Goal: Communication & Community: Answer question/provide support

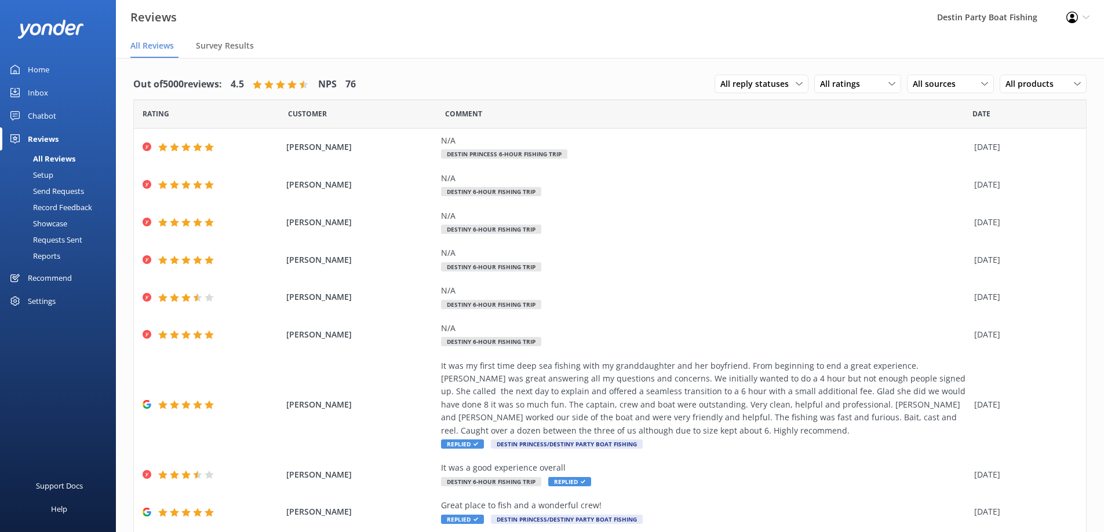
click at [37, 89] on div "Inbox" at bounding box center [38, 92] width 20 height 23
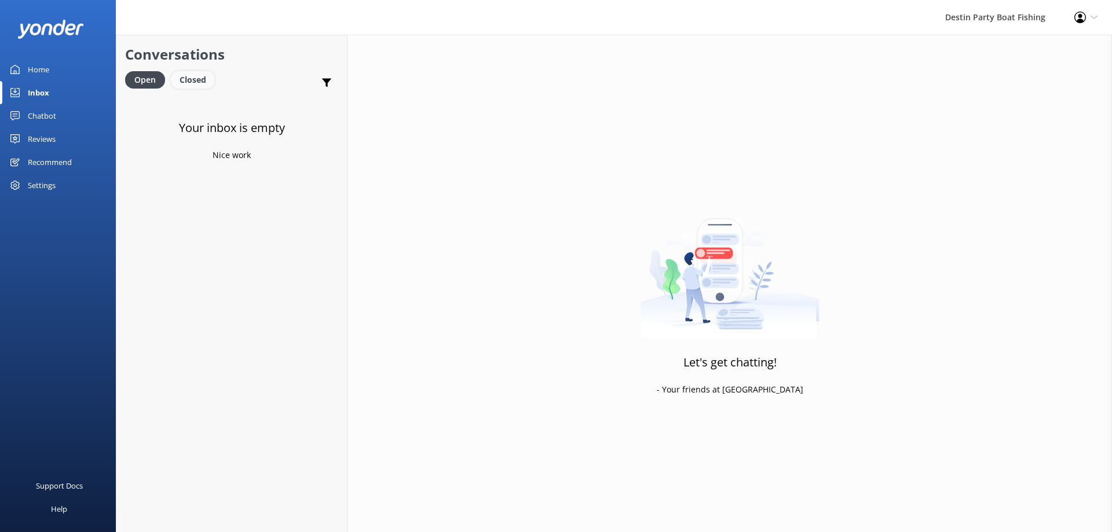
click at [188, 73] on div "Closed" at bounding box center [193, 79] width 44 height 17
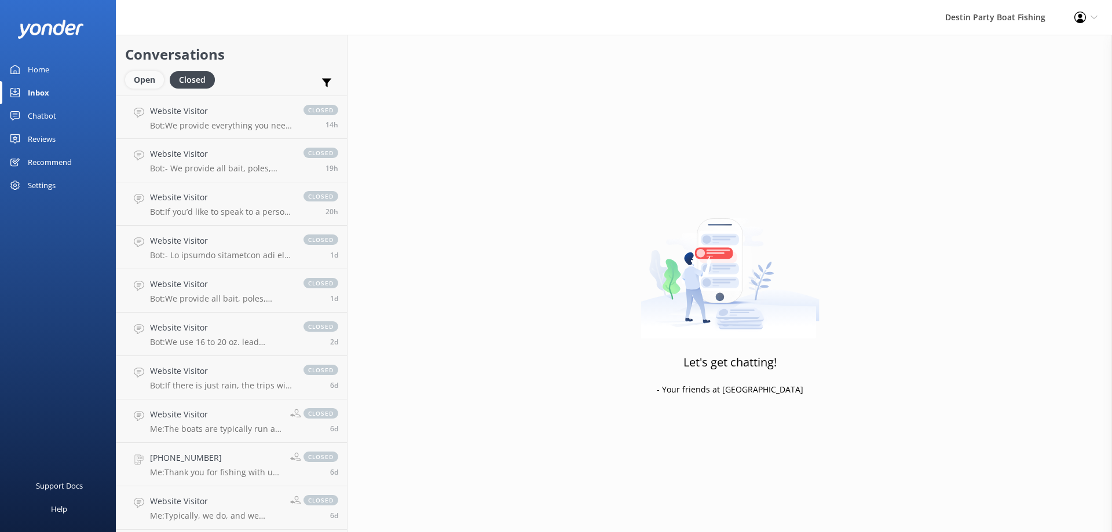
click at [149, 78] on div "Open" at bounding box center [144, 79] width 39 height 17
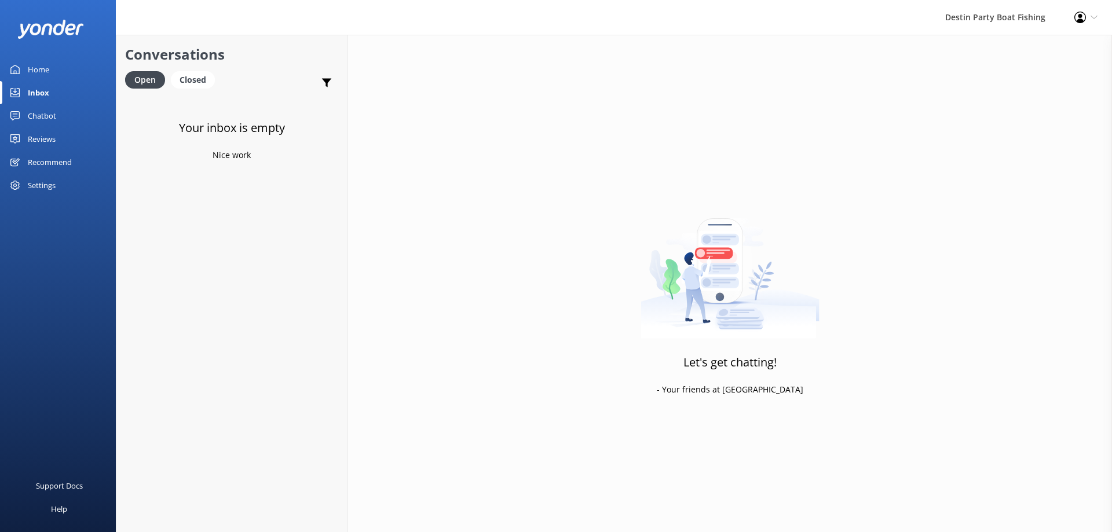
click at [48, 134] on div "Reviews" at bounding box center [42, 138] width 28 height 23
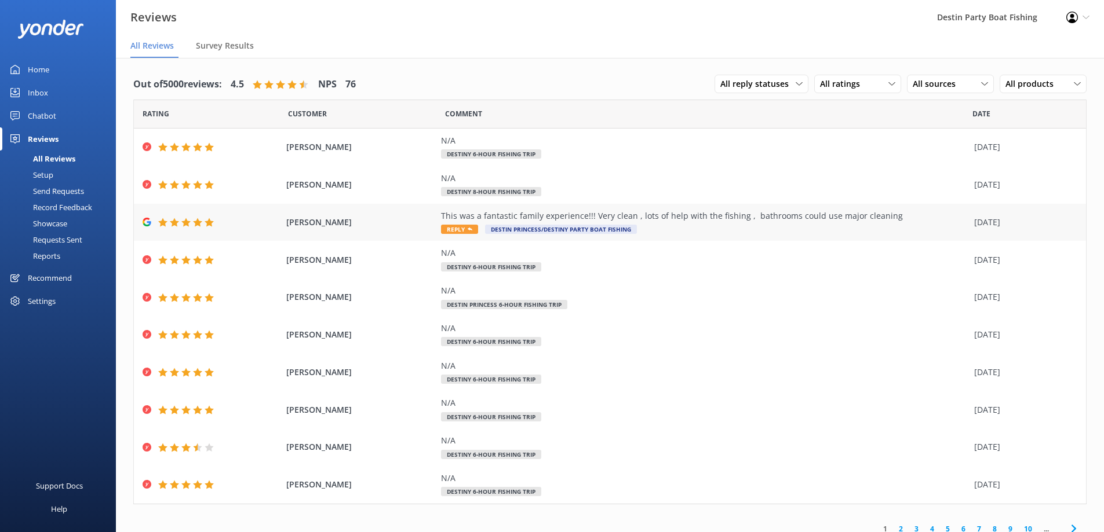
click at [455, 225] on span "Reply" at bounding box center [459, 229] width 37 height 9
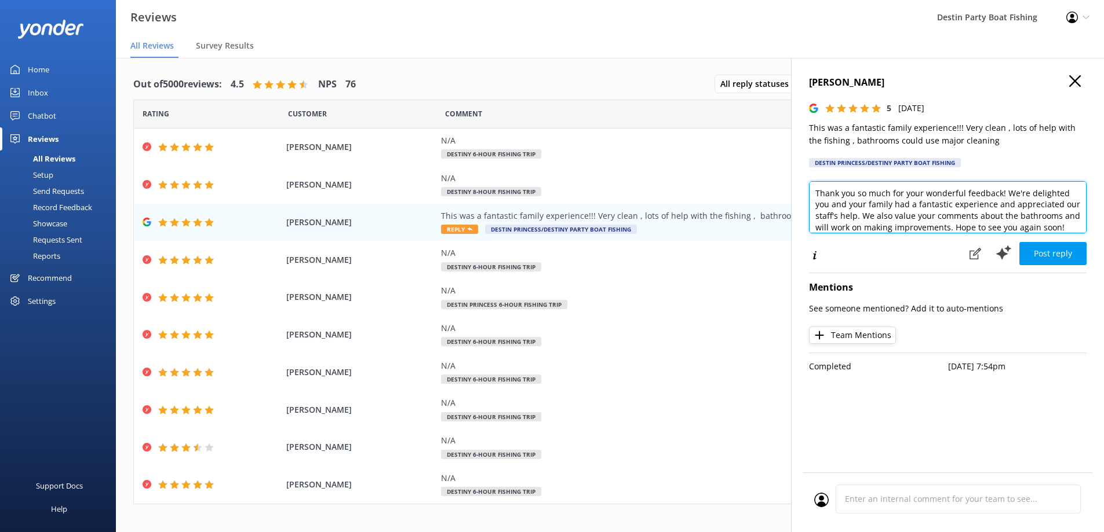
click at [812, 189] on textarea "Thank you so much for your wonderful feedback! We're delighted you and your fam…" at bounding box center [948, 207] width 278 height 52
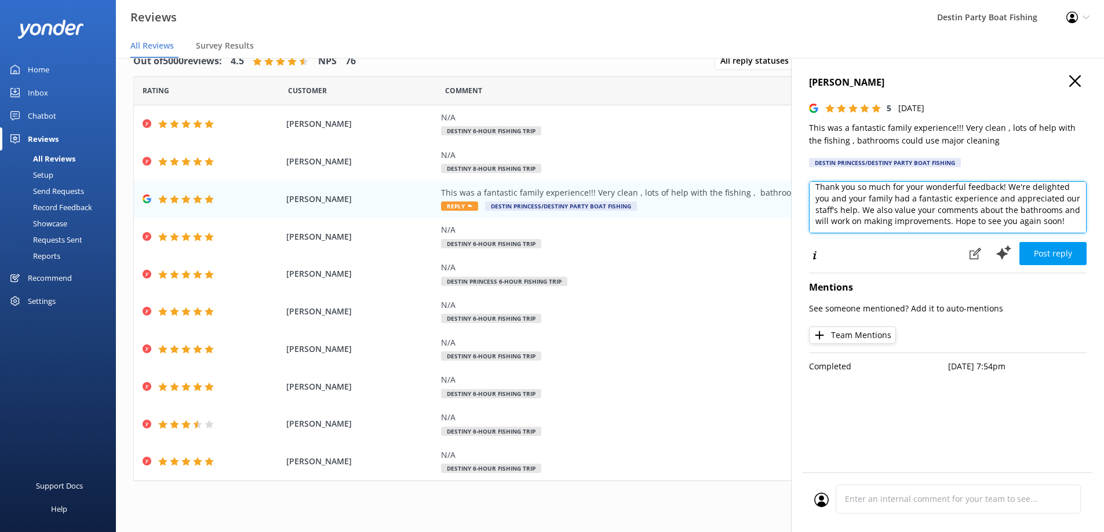
scroll to position [28, 0]
type textarea "[PERSON_NAME], Thank you so much for your wonderful feedback! We're delighted y…"
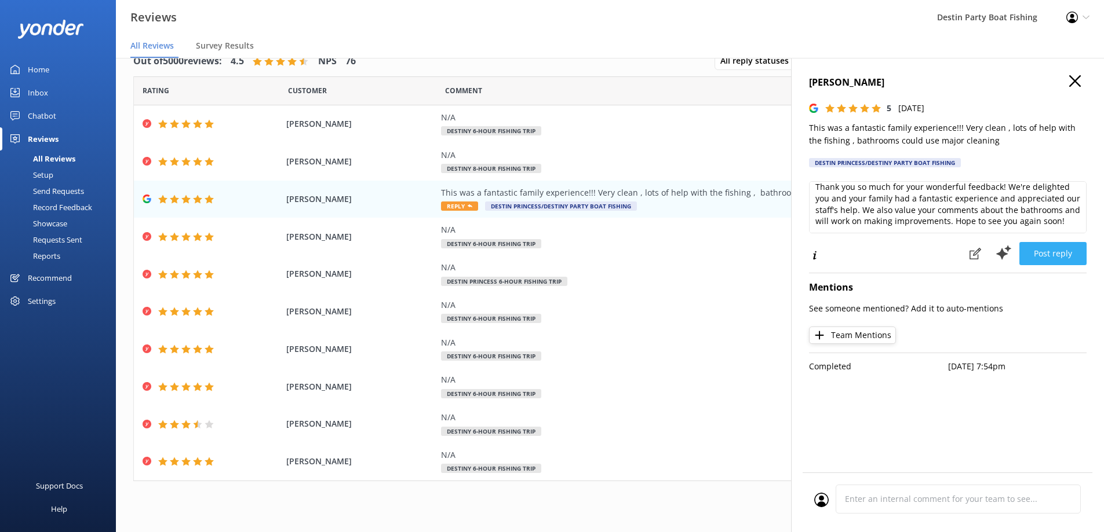
click at [1065, 253] on button "Post reply" at bounding box center [1052, 253] width 67 height 23
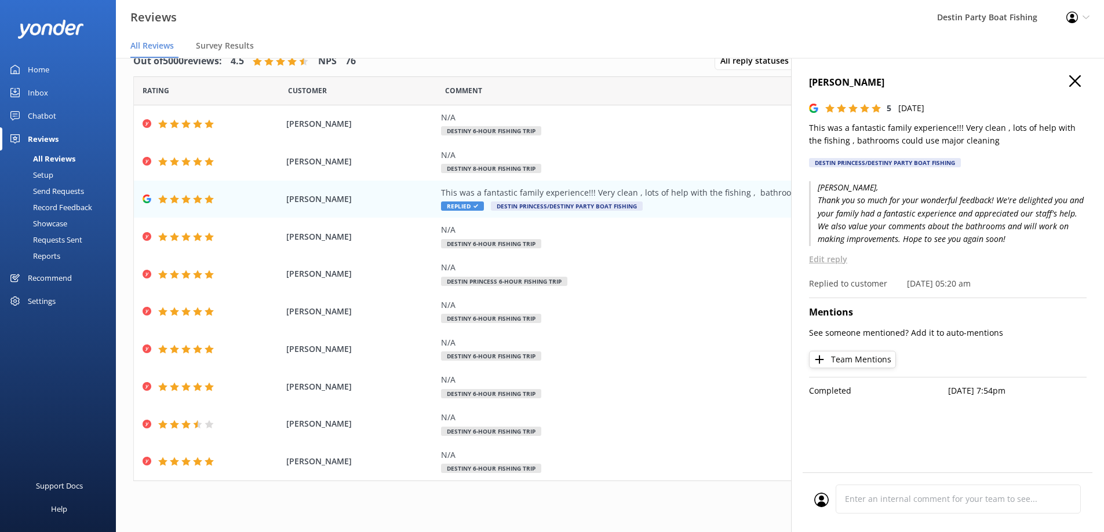
click at [1069, 82] on icon "button" at bounding box center [1075, 81] width 12 height 12
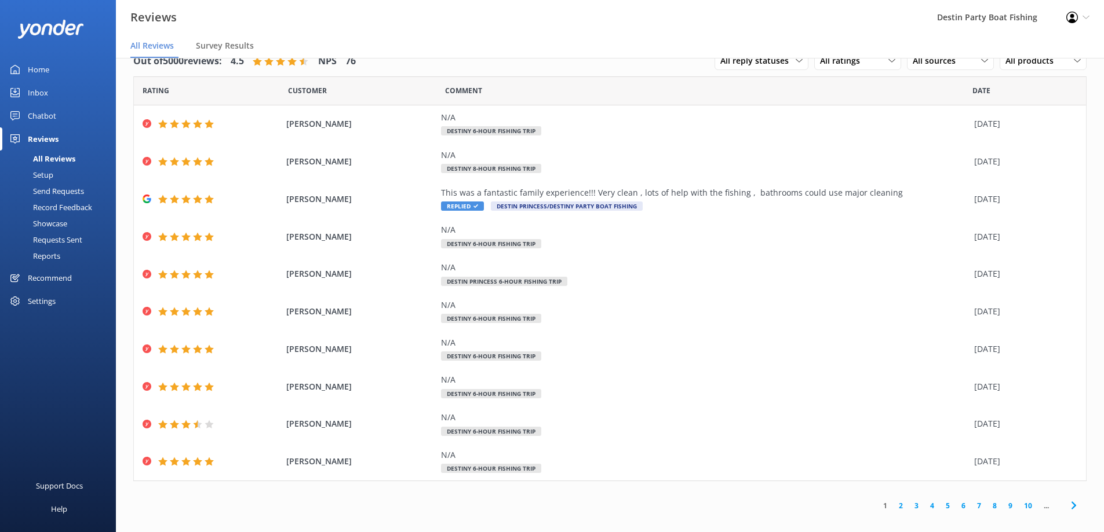
click at [42, 75] on div "Home" at bounding box center [38, 69] width 21 height 23
